Goal: Information Seeking & Learning: Learn about a topic

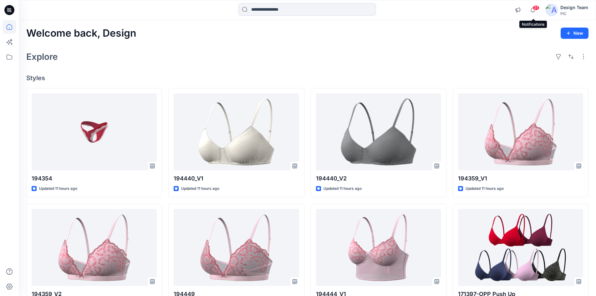
click at [535, 10] on span "31" at bounding box center [535, 7] width 7 height 5
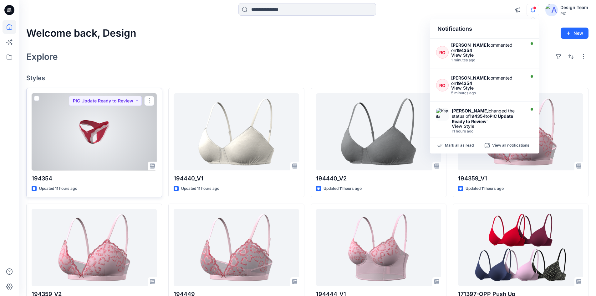
click at [131, 154] on div at bounding box center [94, 131] width 125 height 77
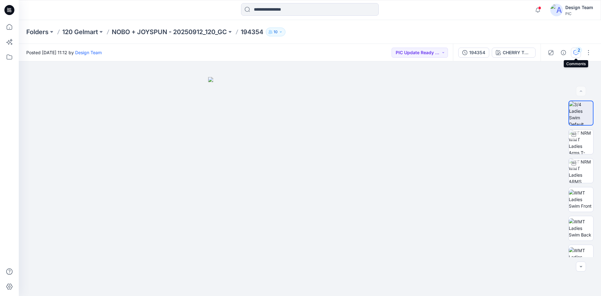
click at [575, 53] on icon "button" at bounding box center [575, 52] width 5 height 5
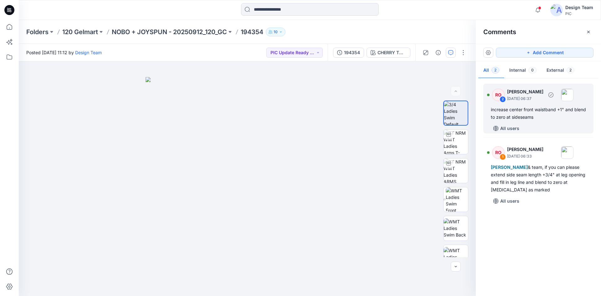
click at [540, 124] on div "All users" at bounding box center [542, 128] width 103 height 10
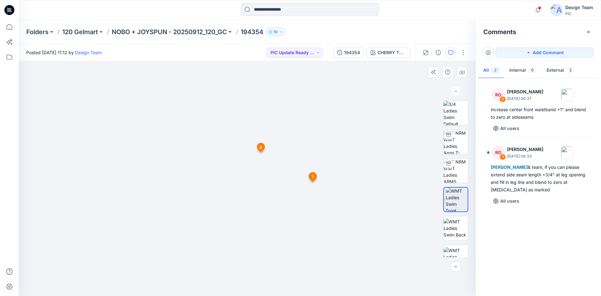
drag, startPoint x: 176, startPoint y: 183, endPoint x: 383, endPoint y: 130, distance: 213.1
click at [178, 183] on img at bounding box center [247, 101] width 407 height 390
click at [459, 176] on img at bounding box center [455, 170] width 24 height 24
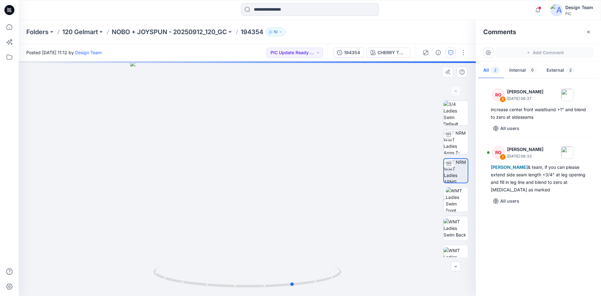
drag, startPoint x: 233, startPoint y: 287, endPoint x: 282, endPoint y: 291, distance: 48.7
click at [282, 291] on div at bounding box center [247, 178] width 457 height 234
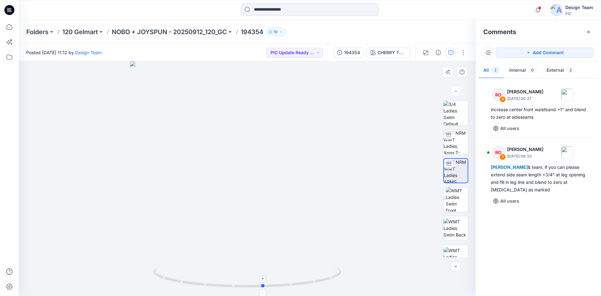
drag, startPoint x: 308, startPoint y: 283, endPoint x: 276, endPoint y: 285, distance: 32.0
click at [276, 285] on icon at bounding box center [247, 276] width 189 height 23
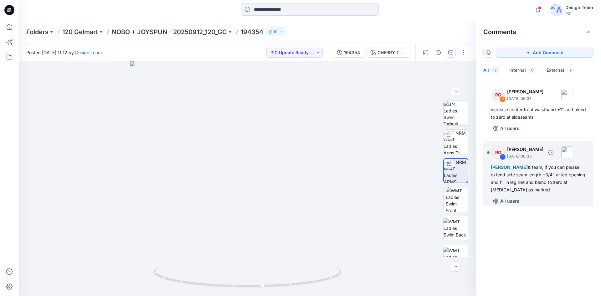
click at [545, 164] on div "Poornima Perera & team, if you can please extend side seam length +3/4" at leg …" at bounding box center [538, 178] width 95 height 30
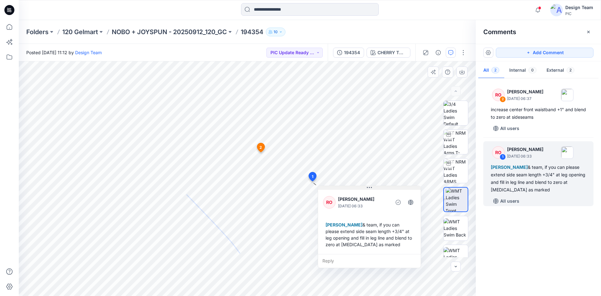
drag, startPoint x: 274, startPoint y: 197, endPoint x: 380, endPoint y: 189, distance: 106.3
click at [380, 189] on button at bounding box center [369, 188] width 103 height 4
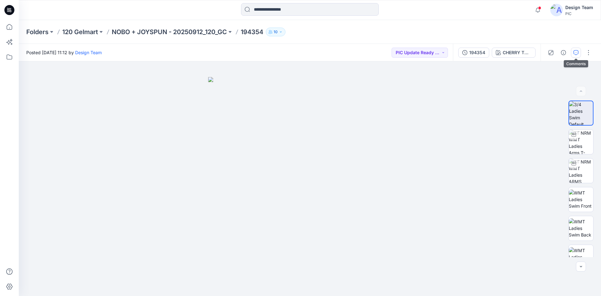
click at [573, 54] on button "button" at bounding box center [576, 53] width 10 height 10
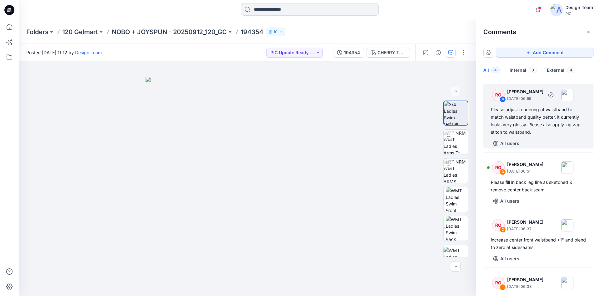
click at [532, 125] on div "Please adjust rendering of waistband to match waistband quality better, it curr…" at bounding box center [538, 121] width 95 height 30
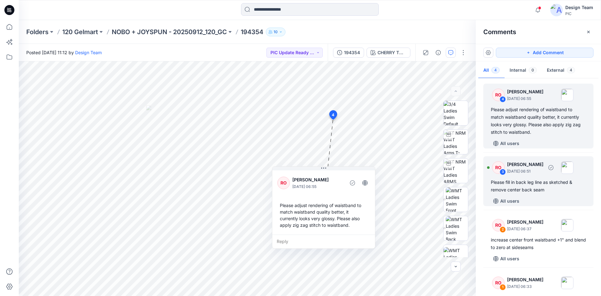
click at [533, 182] on div "Please fill in back leg line as sketched & remove center back seam" at bounding box center [538, 185] width 95 height 15
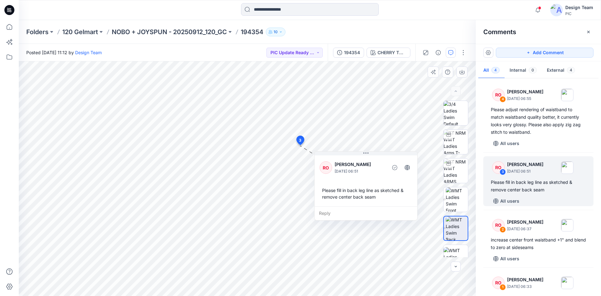
drag, startPoint x: 330, startPoint y: 156, endPoint x: 374, endPoint y: 161, distance: 44.2
click at [374, 161] on p "[PERSON_NAME]" at bounding box center [359, 164] width 51 height 8
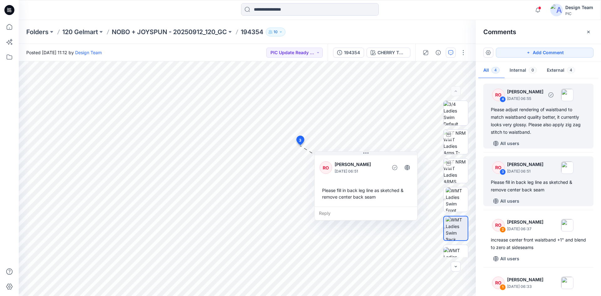
click at [542, 117] on div "Please adjust rendering of waistband to match waistband quality better, it curr…" at bounding box center [538, 121] width 95 height 30
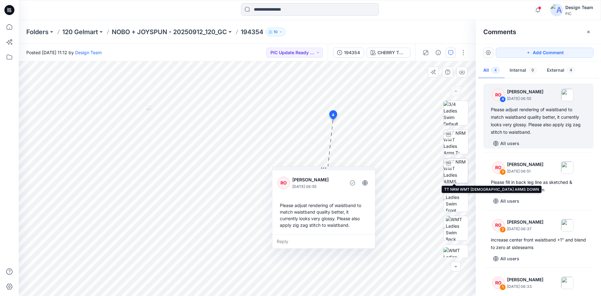
click at [450, 172] on img at bounding box center [455, 170] width 24 height 24
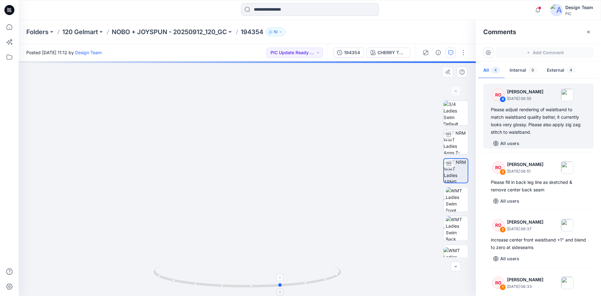
drag, startPoint x: 187, startPoint y: 284, endPoint x: 221, endPoint y: 286, distance: 34.2
click at [221, 286] on icon at bounding box center [247, 276] width 189 height 23
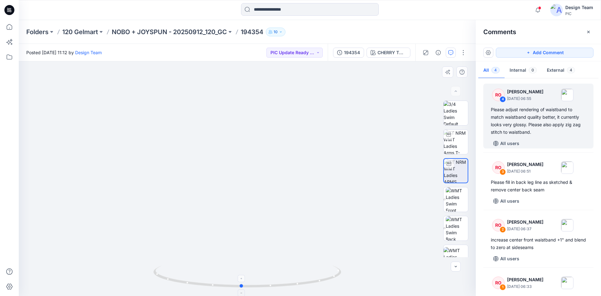
drag, startPoint x: 328, startPoint y: 280, endPoint x: 288, endPoint y: 282, distance: 40.1
click at [288, 282] on icon at bounding box center [247, 276] width 189 height 23
click at [453, 114] on img at bounding box center [455, 113] width 24 height 24
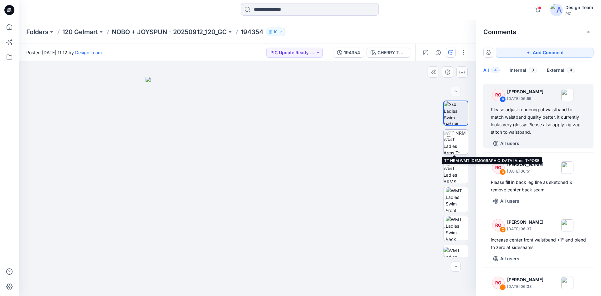
click at [454, 143] on img at bounding box center [455, 142] width 24 height 24
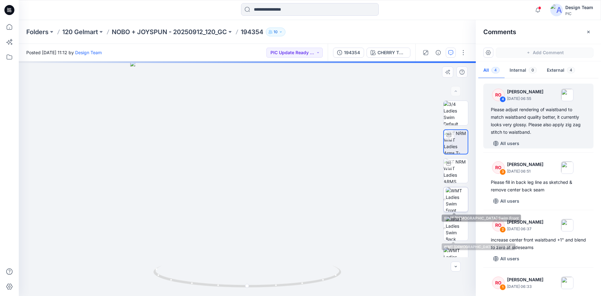
click at [456, 206] on img at bounding box center [456, 199] width 23 height 24
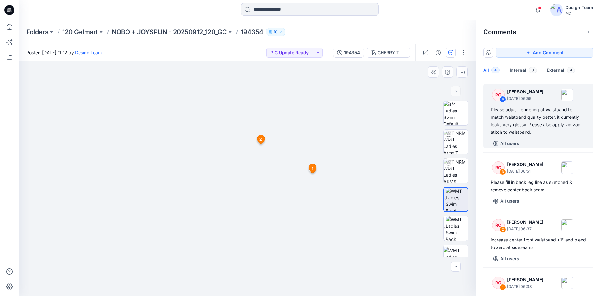
drag, startPoint x: 294, startPoint y: 236, endPoint x: 302, endPoint y: 155, distance: 81.4
click at [455, 115] on img at bounding box center [455, 113] width 24 height 24
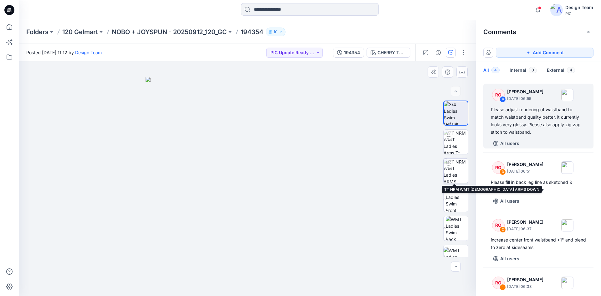
click at [451, 177] on img at bounding box center [455, 170] width 24 height 24
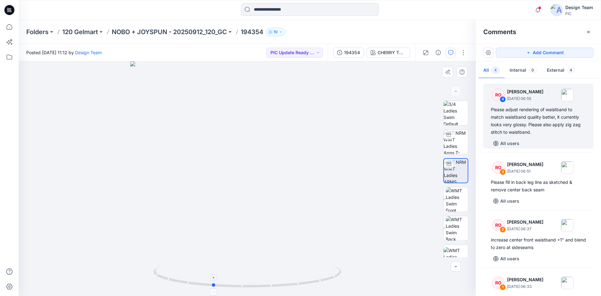
drag, startPoint x: 313, startPoint y: 281, endPoint x: 278, endPoint y: 286, distance: 34.7
click at [278, 286] on icon at bounding box center [247, 276] width 189 height 23
click at [454, 146] on img at bounding box center [455, 142] width 24 height 24
drag, startPoint x: 318, startPoint y: 278, endPoint x: 282, endPoint y: 280, distance: 35.4
click at [282, 280] on icon at bounding box center [247, 276] width 189 height 23
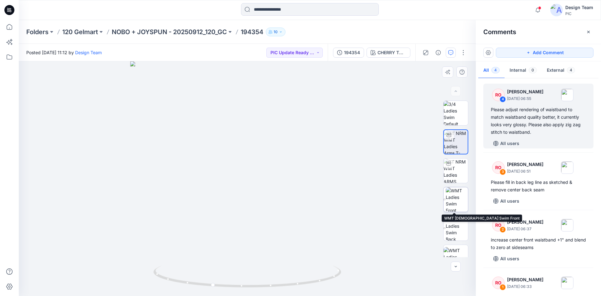
click at [453, 207] on img at bounding box center [456, 199] width 23 height 24
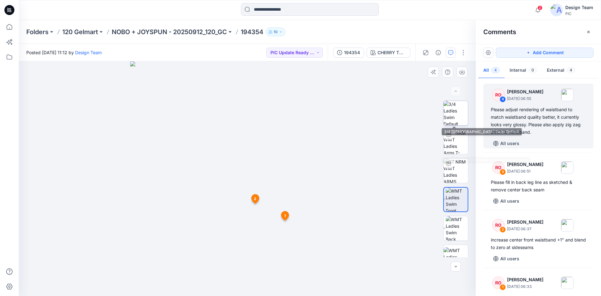
click at [455, 116] on img at bounding box center [455, 113] width 24 height 24
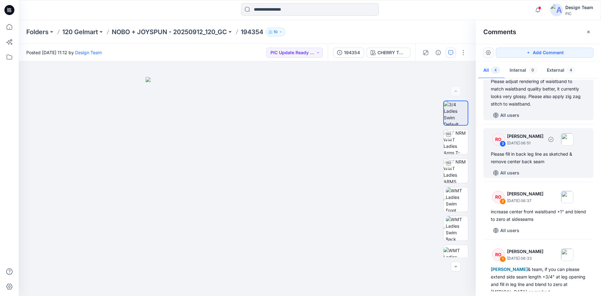
scroll to position [49, 0]
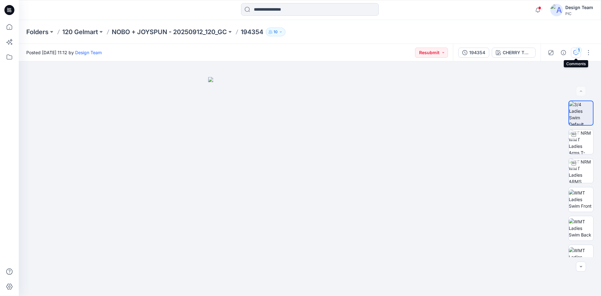
click at [576, 52] on div "1" at bounding box center [578, 50] width 6 height 6
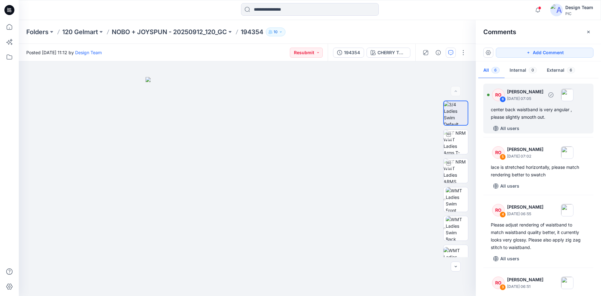
drag, startPoint x: 547, startPoint y: 113, endPoint x: 550, endPoint y: 113, distance: 3.1
click at [547, 114] on div "center back waistband is very angular , please slightly smooth out." at bounding box center [538, 113] width 95 height 15
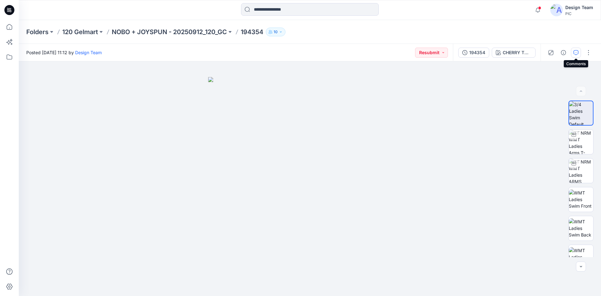
click at [577, 55] on icon "button" at bounding box center [575, 52] width 5 height 5
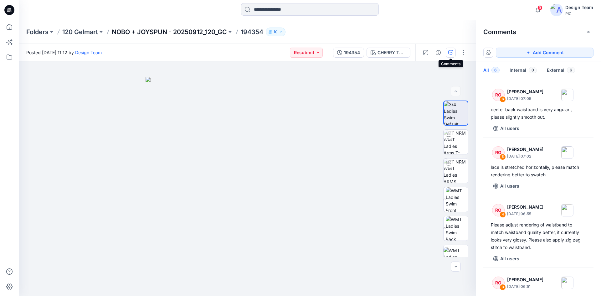
click at [150, 32] on p "NOBO + JOYSPUN - 20250912_120_GC" at bounding box center [169, 32] width 115 height 9
